Goal: Task Accomplishment & Management: Use online tool/utility

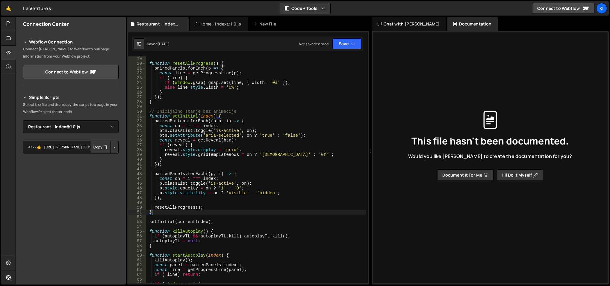
select select "48161"
click at [9, 7] on link "🤙" at bounding box center [8, 8] width 15 height 14
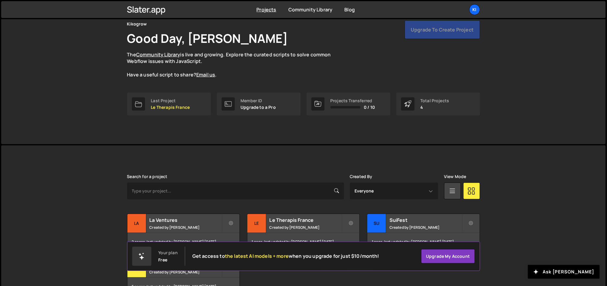
scroll to position [67, 0]
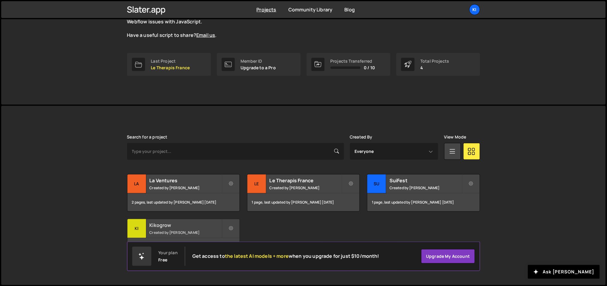
click at [174, 228] on h2 "Kikogrow" at bounding box center [186, 225] width 72 height 7
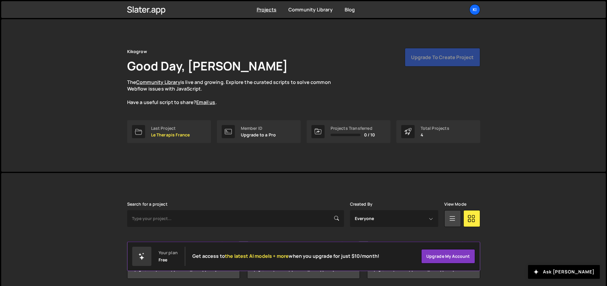
scroll to position [67, 0]
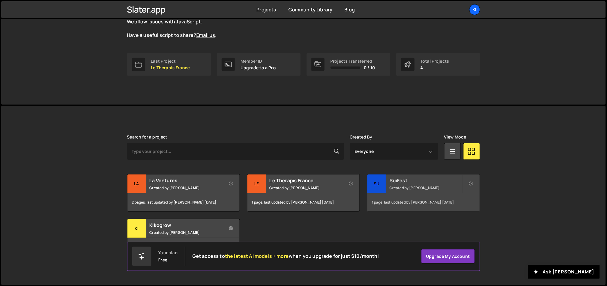
click at [398, 186] on small "Created by Ognjen Martinovic" at bounding box center [426, 187] width 72 height 5
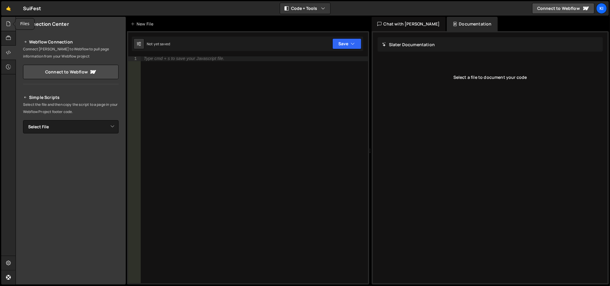
click at [4, 22] on div at bounding box center [8, 24] width 15 height 14
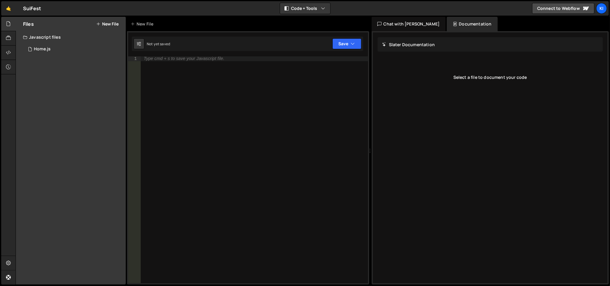
click at [104, 29] on div "Files New File" at bounding box center [71, 24] width 110 height 14
click at [106, 27] on div "Files New File" at bounding box center [71, 24] width 110 height 14
click at [106, 23] on button "New File" at bounding box center [107, 24] width 22 height 5
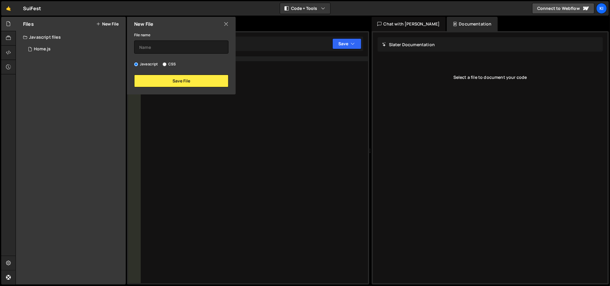
click at [227, 26] on icon at bounding box center [226, 24] width 5 height 7
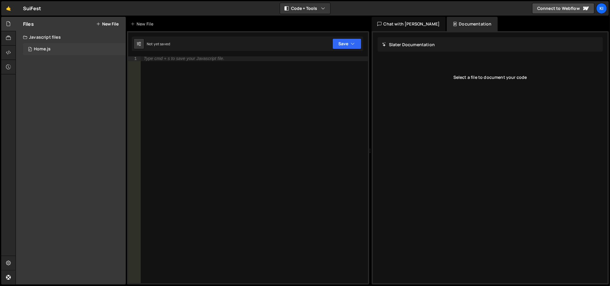
click at [41, 48] on div "Home.js" at bounding box center [42, 48] width 17 height 5
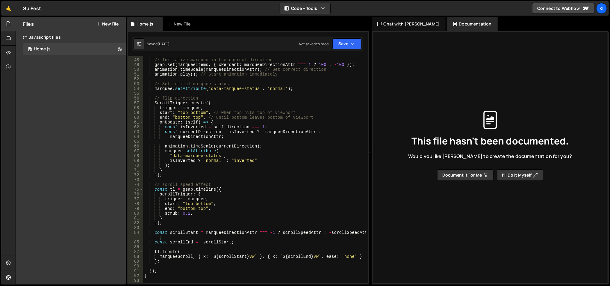
scroll to position [219, 0]
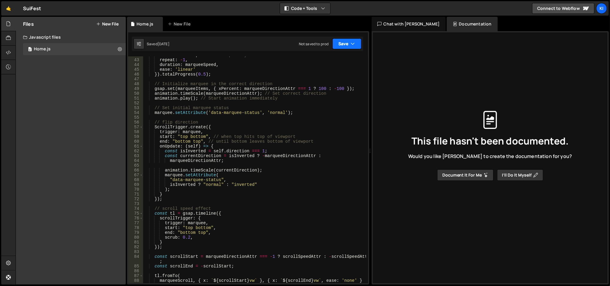
click at [352, 45] on icon "button" at bounding box center [353, 44] width 4 height 6
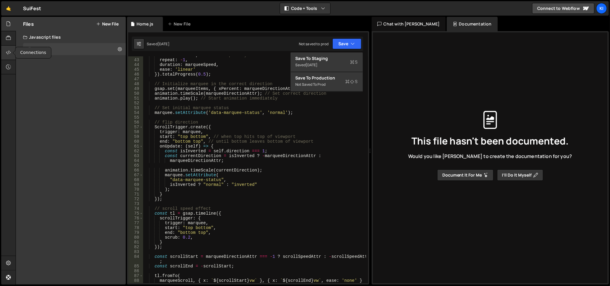
click at [8, 51] on icon at bounding box center [8, 52] width 5 height 7
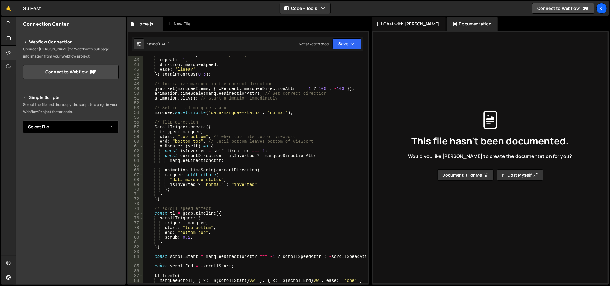
click at [50, 128] on select "Select File Home.js" at bounding box center [70, 126] width 95 height 13
select select "47223"
click at [23, 120] on select "Select File Home.js" at bounding box center [70, 126] width 95 height 13
click at [99, 143] on button "Copy" at bounding box center [100, 147] width 20 height 13
click at [2, 98] on div at bounding box center [8, 151] width 14 height 268
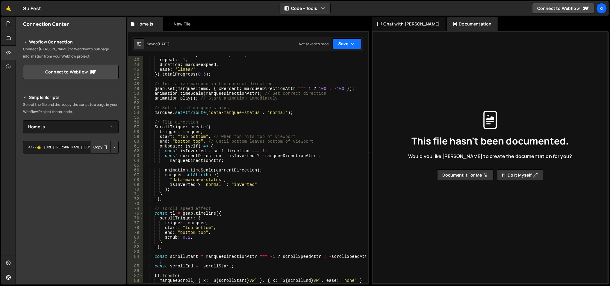
click at [359, 46] on button "Save" at bounding box center [346, 43] width 29 height 11
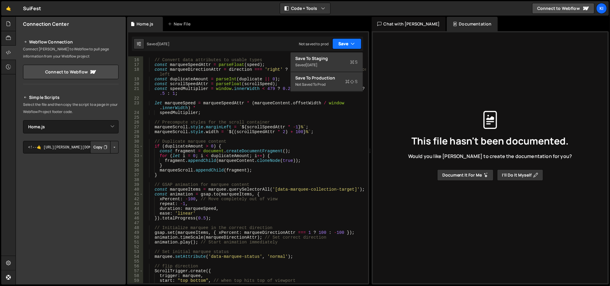
scroll to position [75, 0]
click at [263, 131] on div "// Convert data attributes to usable types const marqueeSpeedAttr = parseFloat …" at bounding box center [254, 171] width 223 height 237
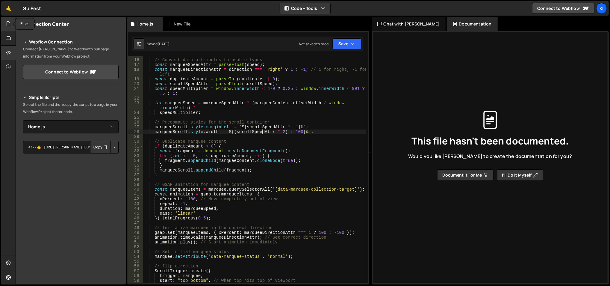
click at [8, 19] on div at bounding box center [8, 24] width 15 height 14
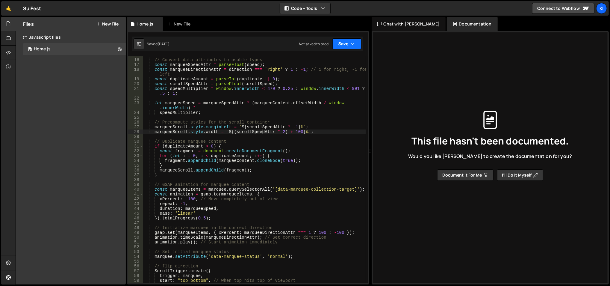
click at [349, 41] on button "Save" at bounding box center [346, 43] width 29 height 11
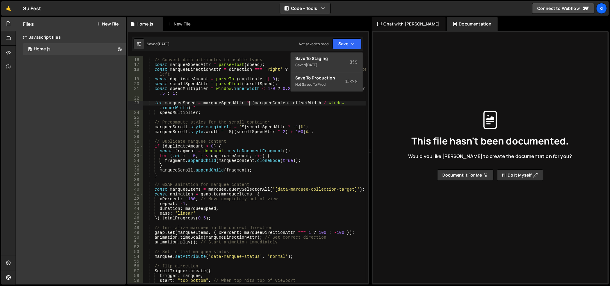
click at [250, 102] on div "// Convert data attributes to usable types const marqueeSpeedAttr = parseFloat …" at bounding box center [254, 171] width 223 height 237
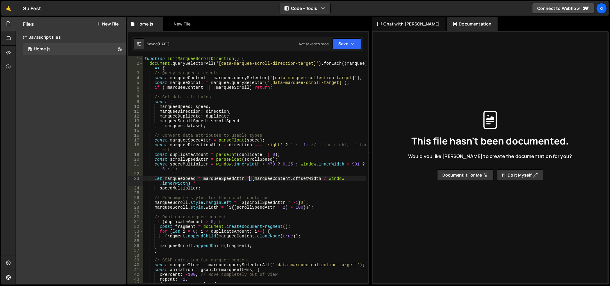
scroll to position [0, 0]
click at [174, 107] on div "function initMarqueeScrollDirection ( ) { document . querySelectorAll ( '[data-…" at bounding box center [254, 174] width 223 height 237
type textarea "marqueeSpeed: speed,"
click at [63, 123] on div "Files New File Javascript files 0 Home.js 0 CSS files Copy share link Edit File…" at bounding box center [71, 150] width 110 height 267
click at [10, 6] on link "🤙" at bounding box center [8, 8] width 15 height 14
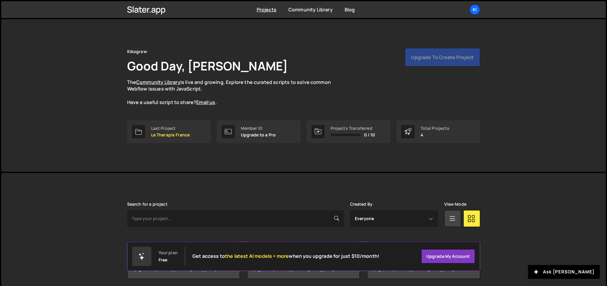
click at [471, 10] on div "Ki" at bounding box center [475, 9] width 11 height 11
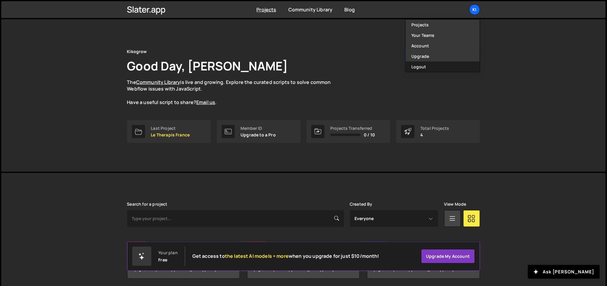
click at [437, 64] on button "Logout" at bounding box center [443, 66] width 74 height 10
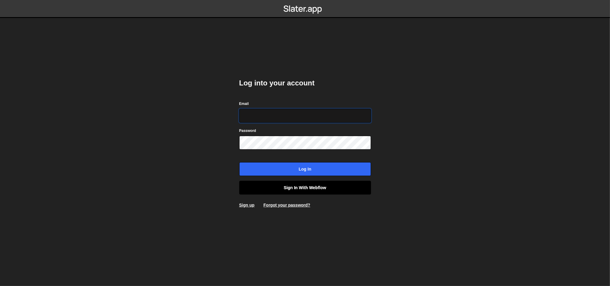
type input "[EMAIL_ADDRESS][DOMAIN_NAME]"
click at [288, 185] on link "Sign in with Webflow" at bounding box center [305, 187] width 132 height 14
click at [304, 188] on link "Sign in with Webflow" at bounding box center [305, 187] width 132 height 14
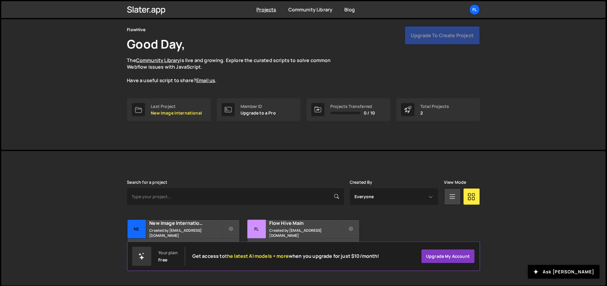
scroll to position [22, 0]
click at [281, 229] on div "Flow Hive Main Created by office@ognjenm.me" at bounding box center [304, 228] width 112 height 19
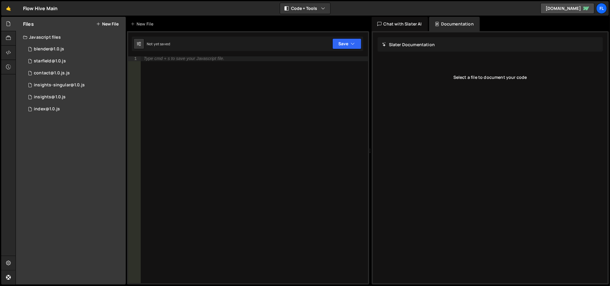
click at [112, 24] on button "New File" at bounding box center [107, 24] width 22 height 5
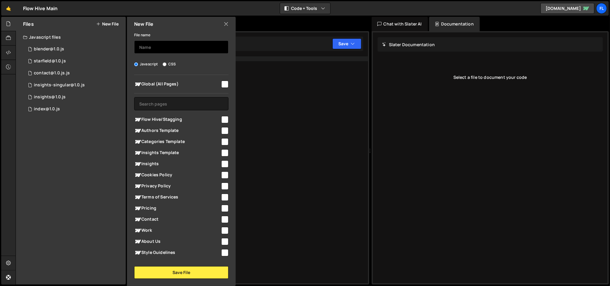
click at [165, 47] on input "text" at bounding box center [181, 46] width 94 height 13
type input "Home"
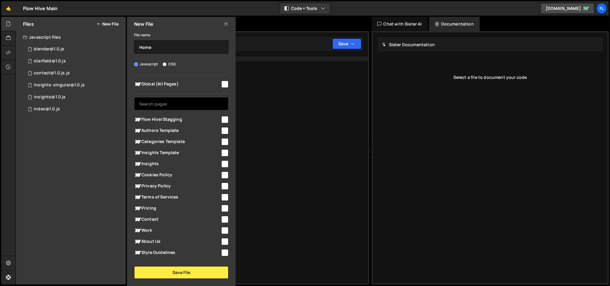
click at [180, 109] on input "text" at bounding box center [181, 103] width 94 height 13
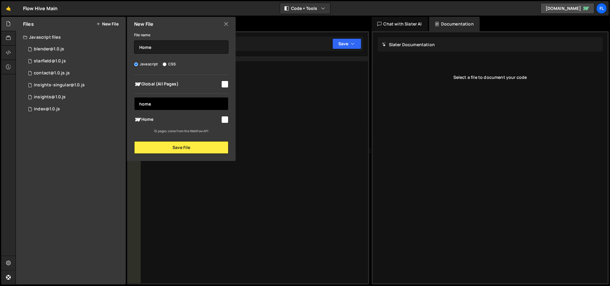
type input "home"
click at [186, 112] on div "Global (All Pages) home Flow Hive/Stagging" at bounding box center [181, 104] width 109 height 59
click at [186, 114] on div "Home" at bounding box center [181, 119] width 94 height 11
click at [216, 114] on div "Home" at bounding box center [181, 119] width 94 height 11
click at [221, 120] on div at bounding box center [224, 119] width 8 height 8
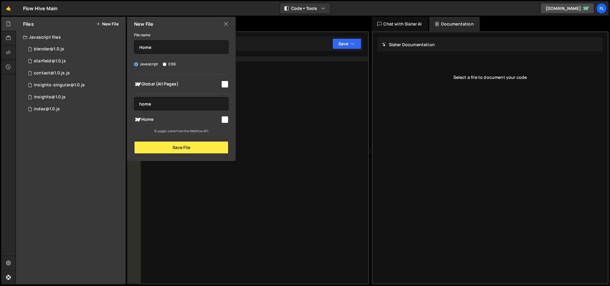
click at [223, 121] on input "checkbox" at bounding box center [224, 119] width 7 height 7
checkbox input "true"
click at [191, 148] on button "Save File" at bounding box center [181, 147] width 94 height 13
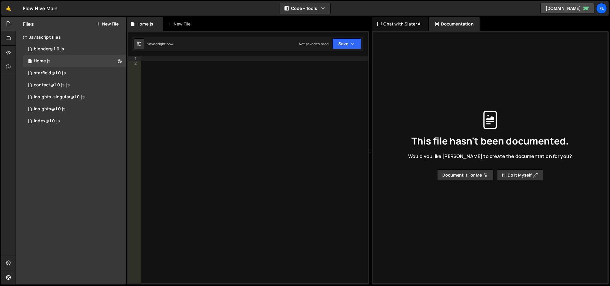
click at [198, 72] on div at bounding box center [254, 174] width 228 height 237
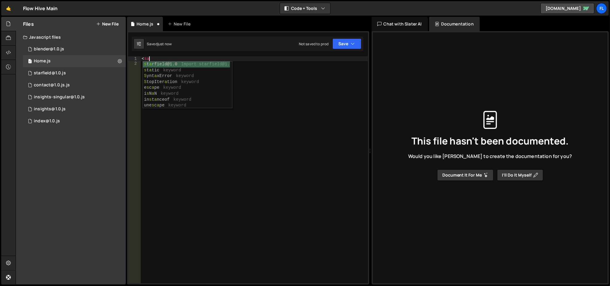
scroll to position [0, 0]
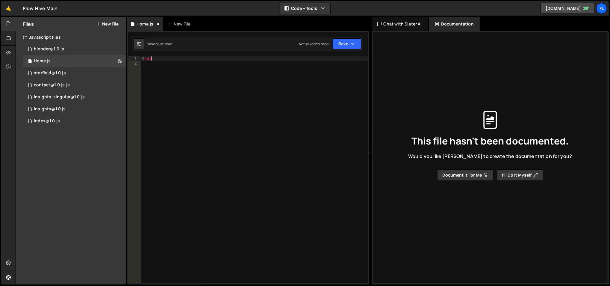
type textarea "<"
click at [347, 44] on button "Save" at bounding box center [346, 43] width 29 height 11
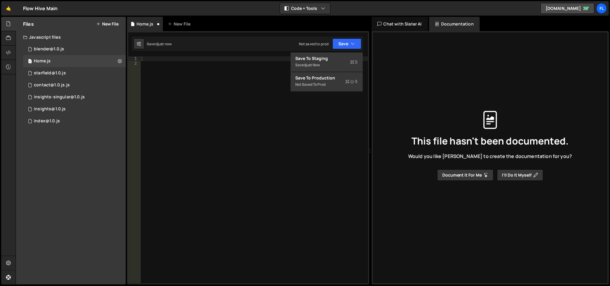
click at [227, 66] on div at bounding box center [254, 174] width 228 height 237
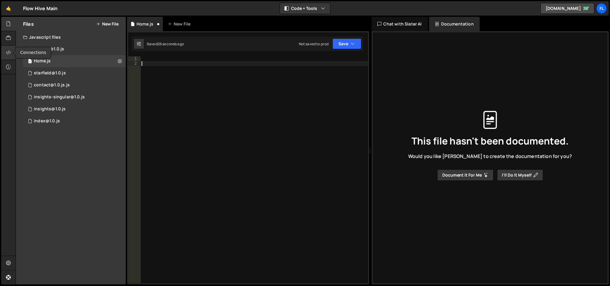
click at [10, 52] on icon at bounding box center [8, 52] width 5 height 7
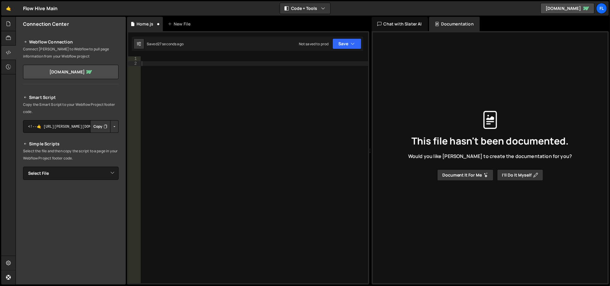
click at [65, 180] on div "Smart Script Copy the Smart Script to your Webflow Project footer code. <!--🤙 […" at bounding box center [70, 198] width 95 height 209
click at [64, 178] on select "Select File blender@1.0.[PERSON_NAME]@1.0.js contact@1.0.js.js insights-singula…" at bounding box center [70, 172] width 95 height 13
click at [23, 166] on select "Select File blender@1.0.[PERSON_NAME]@1.0.js contact@1.0.js.js insights-singula…" at bounding box center [70, 172] width 95 height 13
click at [97, 125] on button "Copy" at bounding box center [100, 126] width 20 height 13
click at [8, 24] on icon at bounding box center [8, 23] width 5 height 7
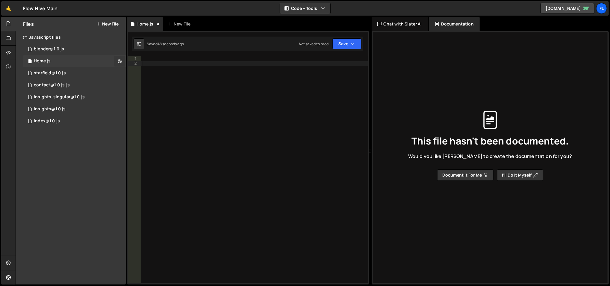
click at [118, 64] on button at bounding box center [119, 61] width 11 height 11
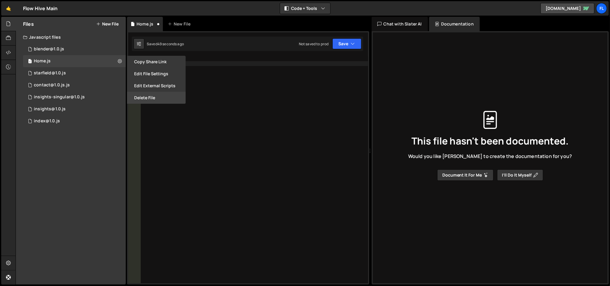
click at [153, 95] on button "Delete File" at bounding box center [156, 98] width 59 height 12
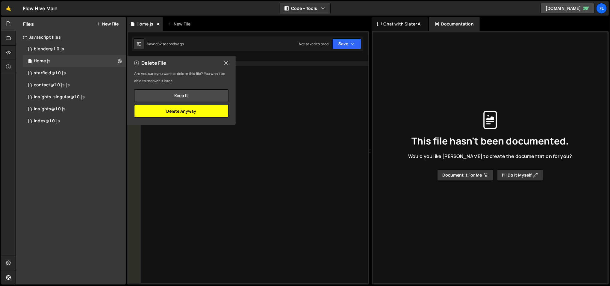
click at [184, 111] on button "Delete Anyway" at bounding box center [181, 111] width 94 height 13
